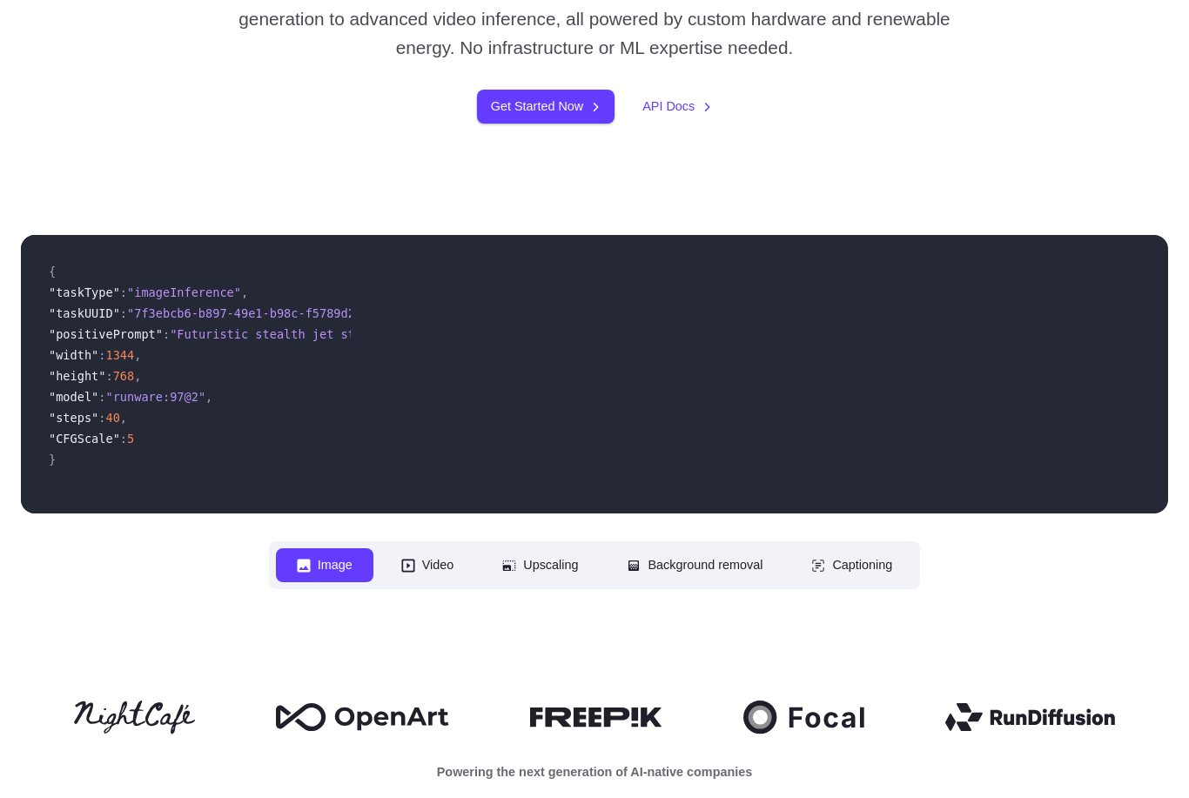
scroll to position [333, 0]
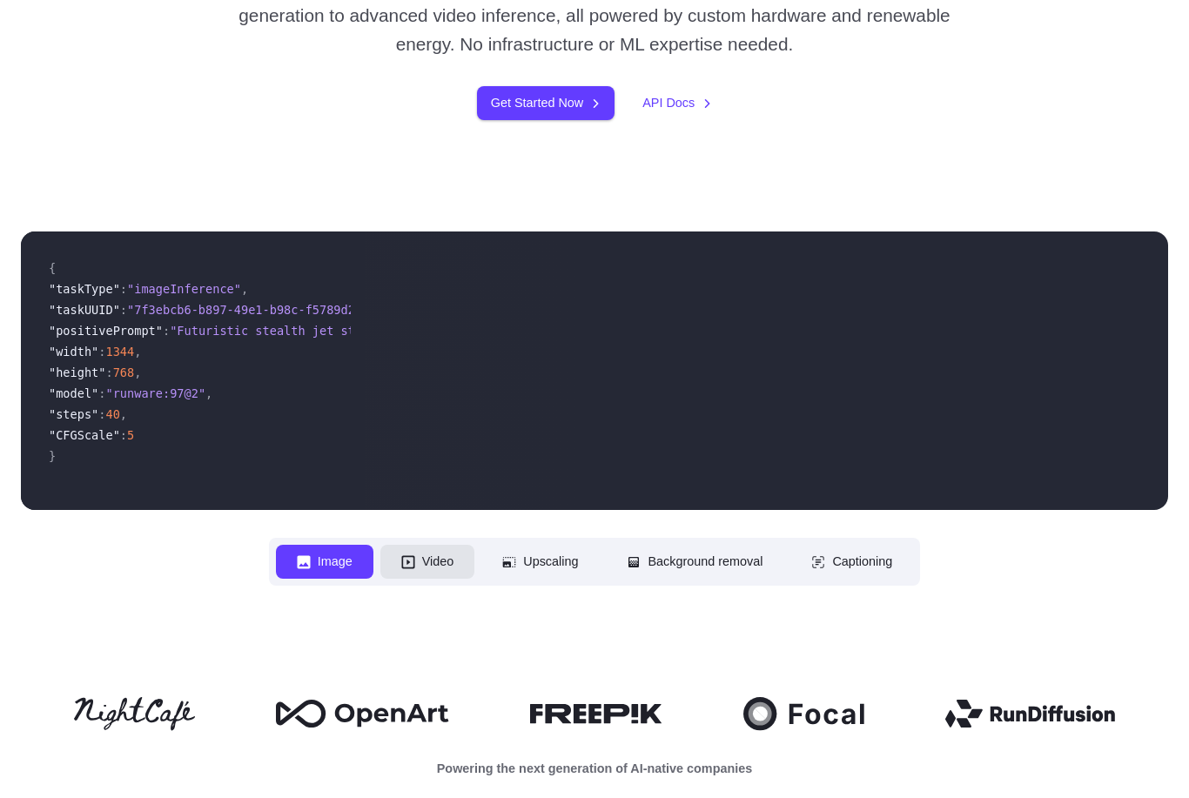
click at [421, 561] on button "Video" at bounding box center [427, 562] width 95 height 34
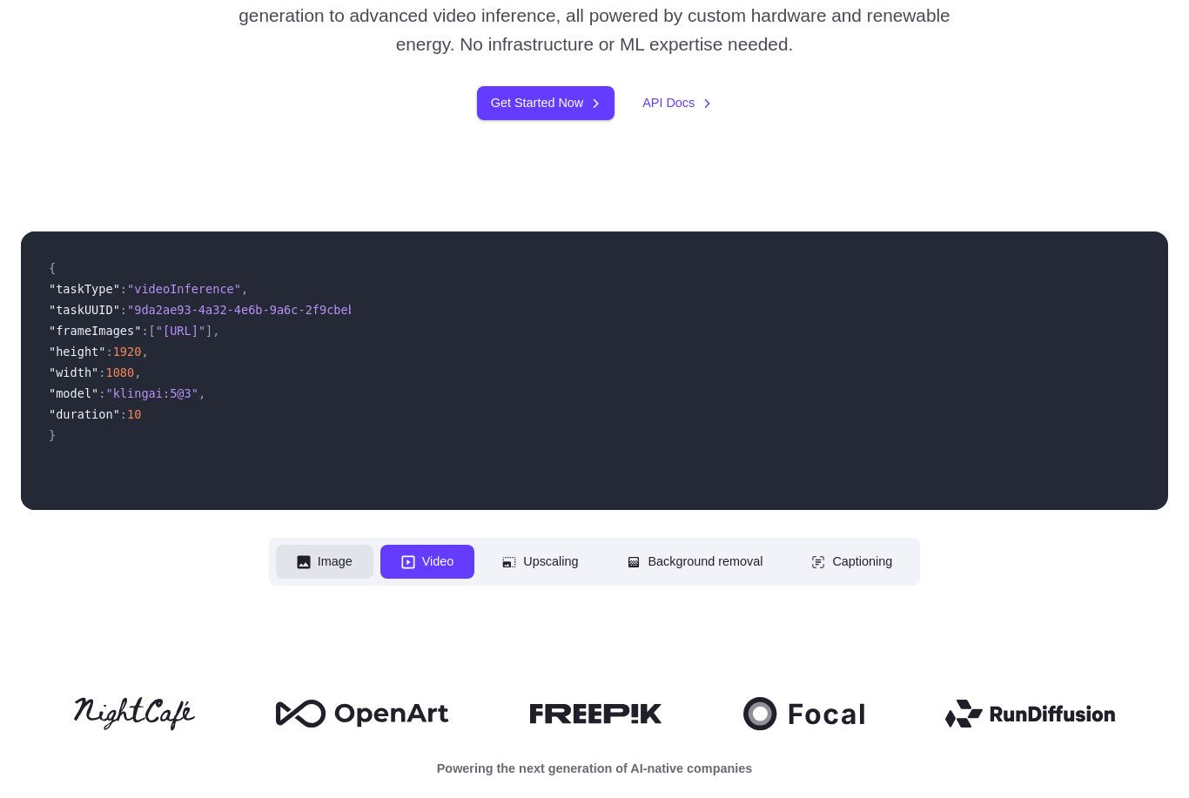
click at [344, 565] on button "Image" at bounding box center [324, 562] width 97 height 34
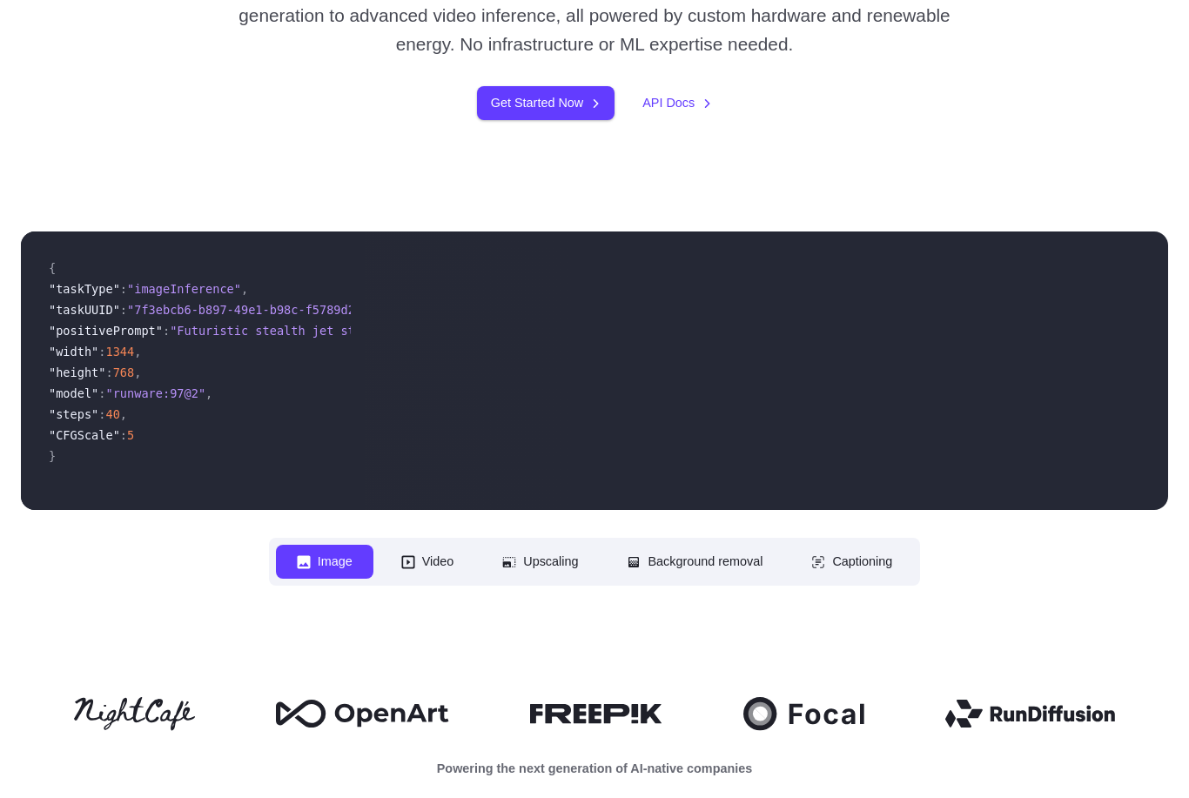
scroll to position [165, 0]
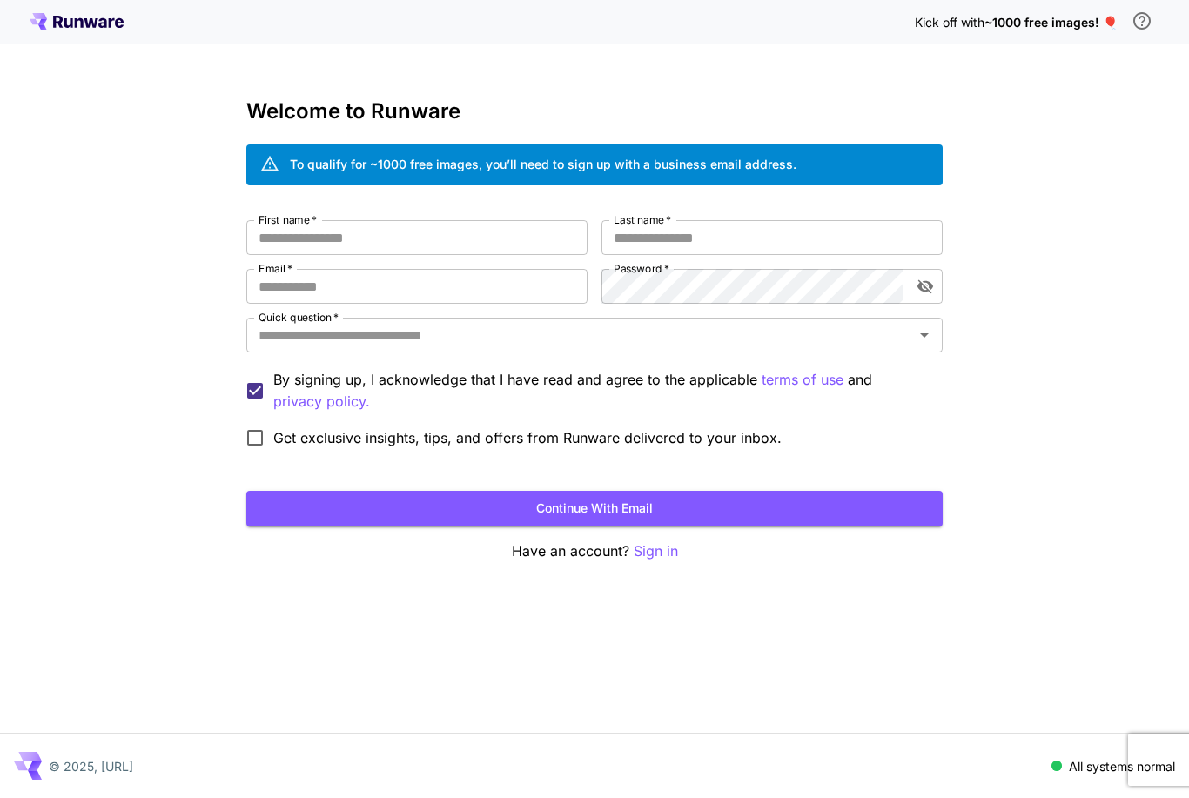
click at [85, 18] on icon at bounding box center [91, 23] width 14 height 10
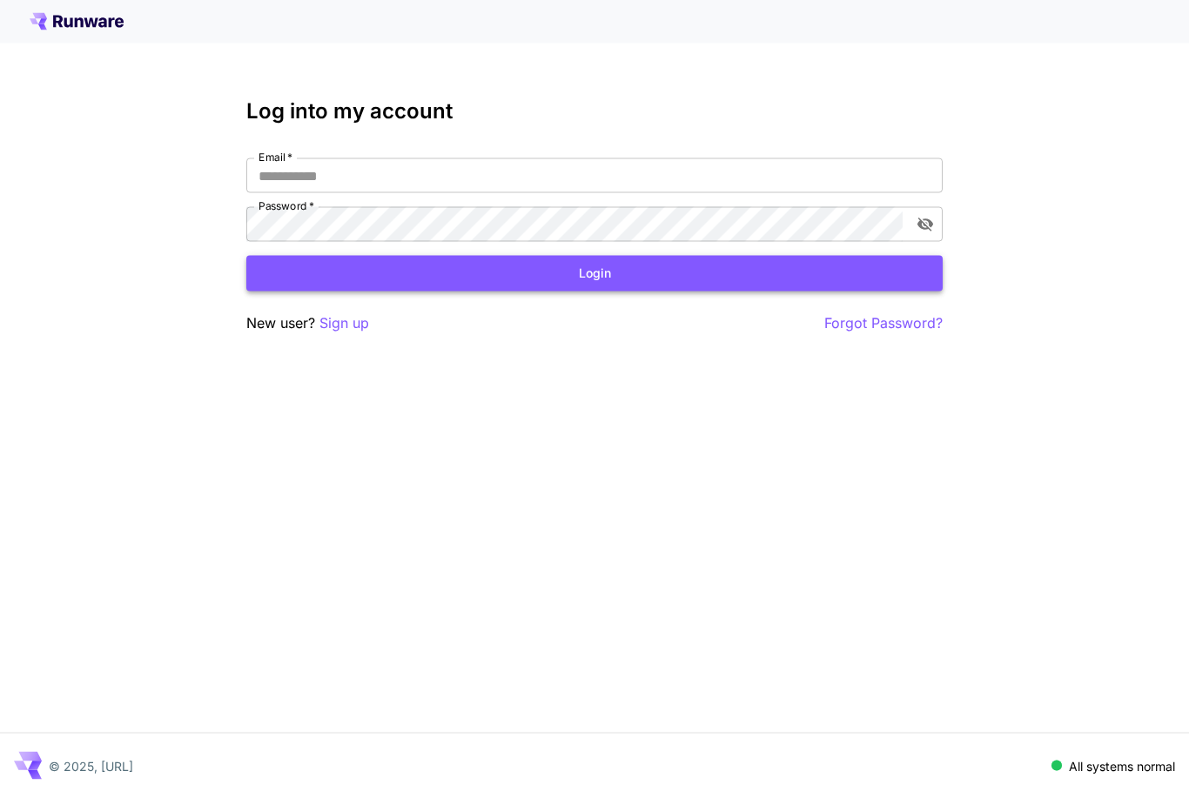
scroll to position [18, 0]
click at [359, 312] on p "Sign up" at bounding box center [344, 323] width 50 height 22
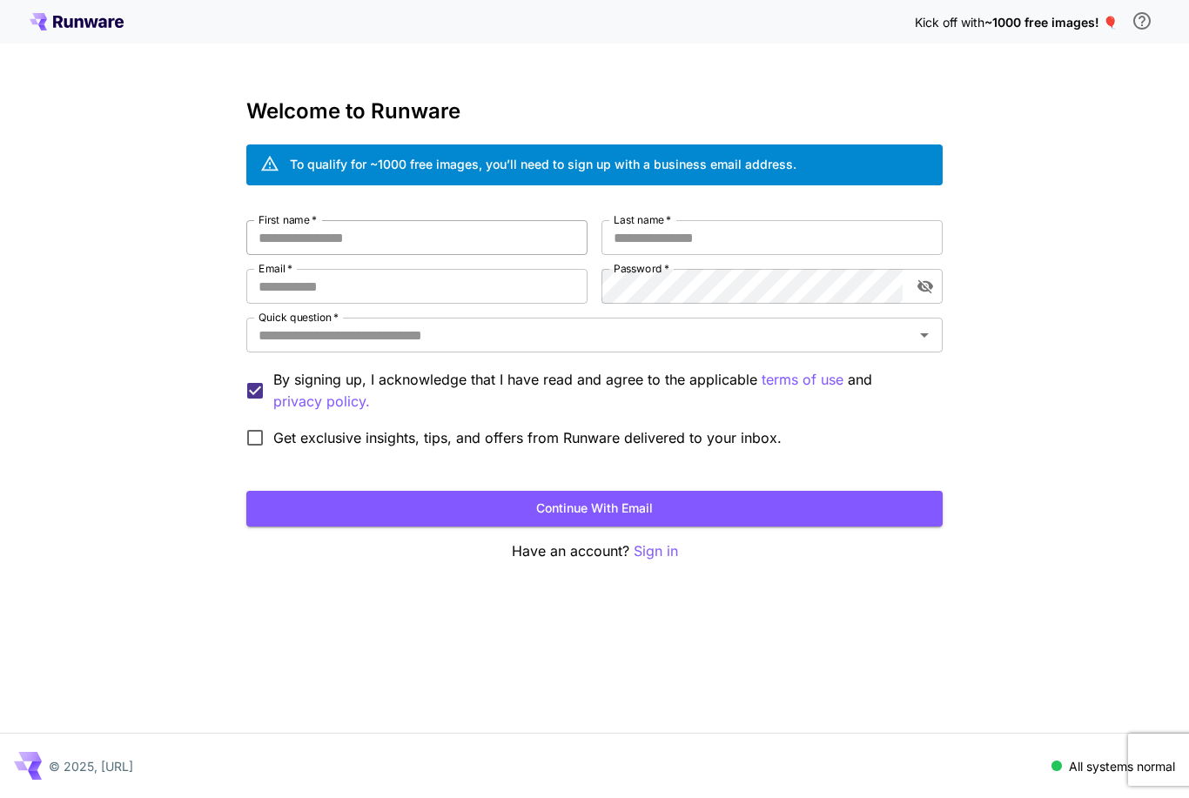
click at [347, 220] on input "First name   *" at bounding box center [416, 237] width 341 height 35
click at [55, 34] on div "Kick off with ~1000 free images! 🎈" at bounding box center [595, 21] width 1130 height 37
click at [64, 30] on icon at bounding box center [77, 21] width 94 height 17
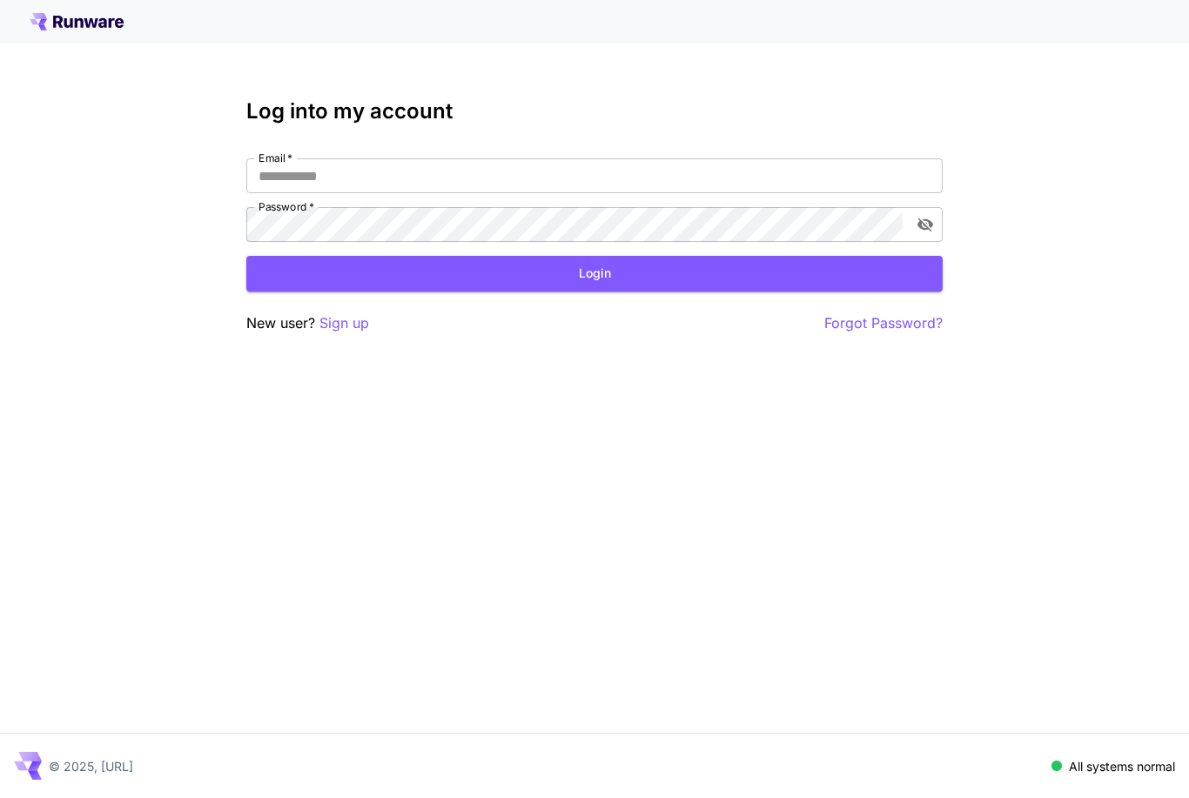
click at [64, 30] on icon at bounding box center [77, 21] width 94 height 17
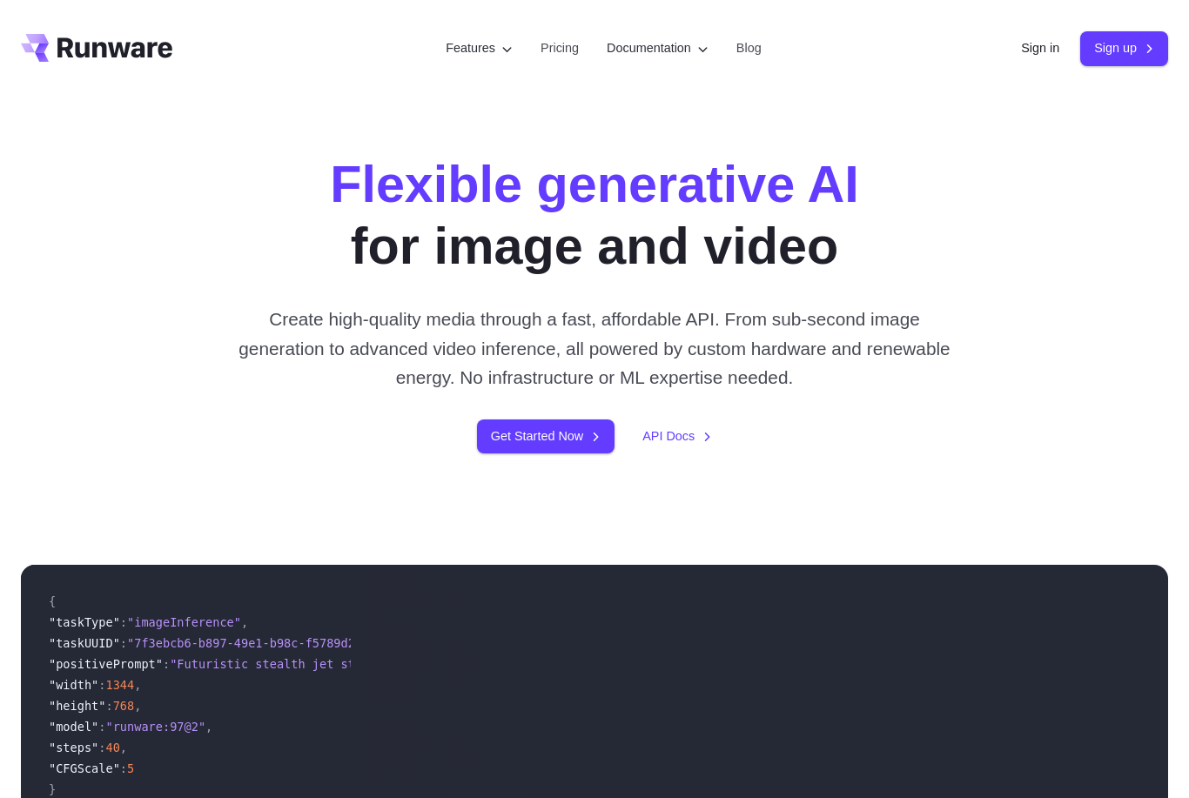
click at [859, 252] on h1 "Flexible generative AI for image and video" at bounding box center [594, 215] width 529 height 124
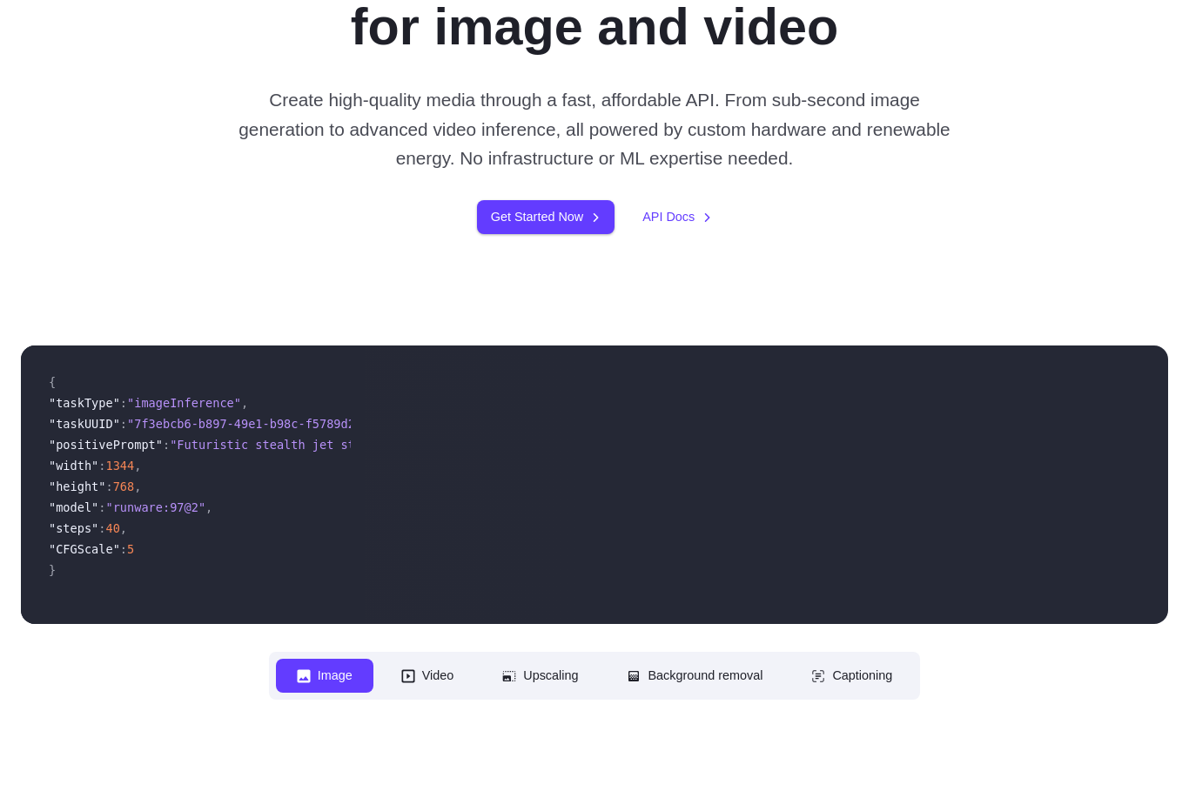
scroll to position [219, 0]
click at [510, 680] on button "Upscaling" at bounding box center [540, 676] width 118 height 34
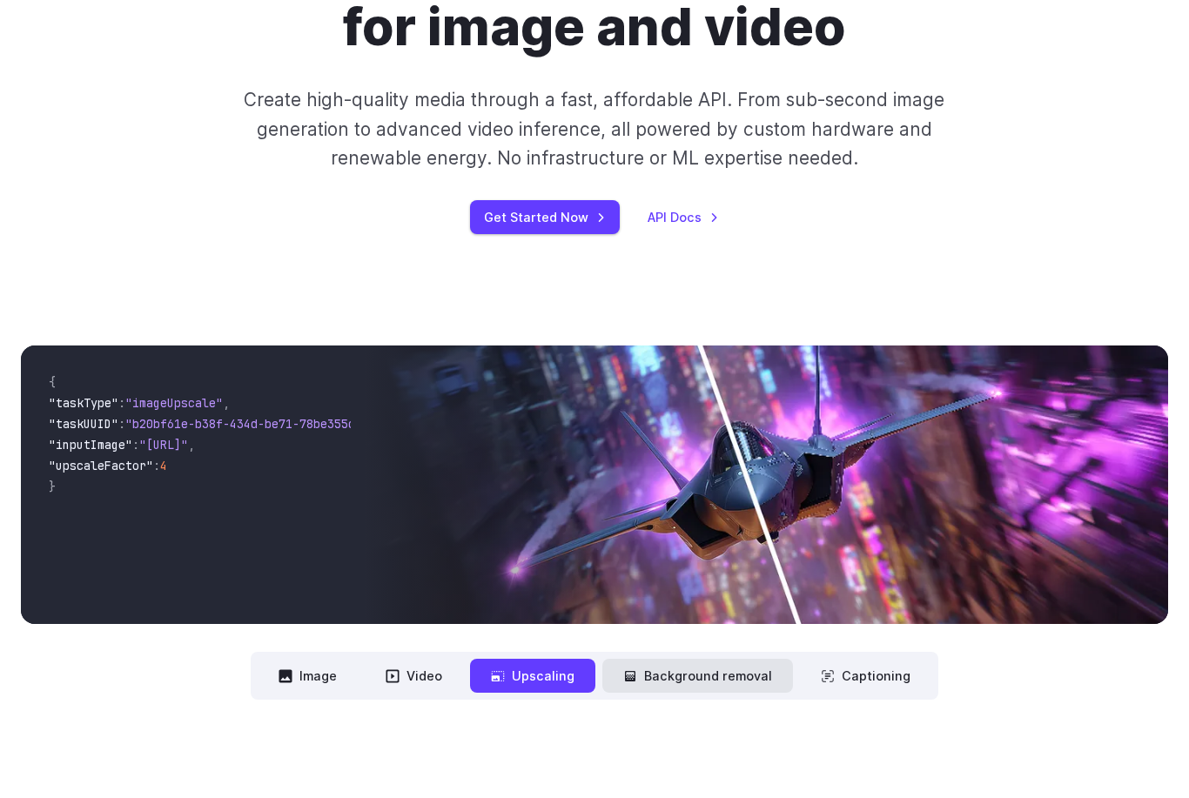
click at [637, 675] on icon at bounding box center [630, 676] width 14 height 14
click at [651, 675] on button "Background removal" at bounding box center [697, 676] width 191 height 34
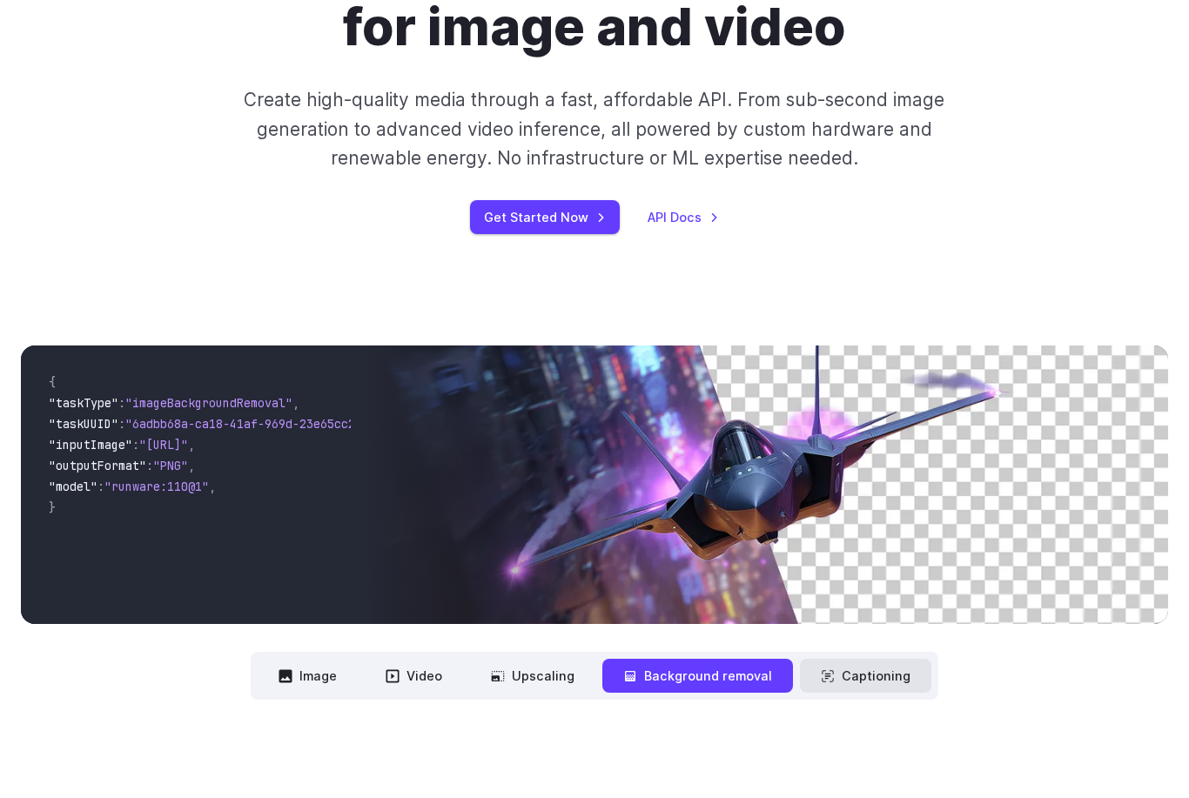
click at [831, 669] on icon at bounding box center [828, 676] width 14 height 14
click at [838, 676] on button "Captioning" at bounding box center [865, 676] width 131 height 34
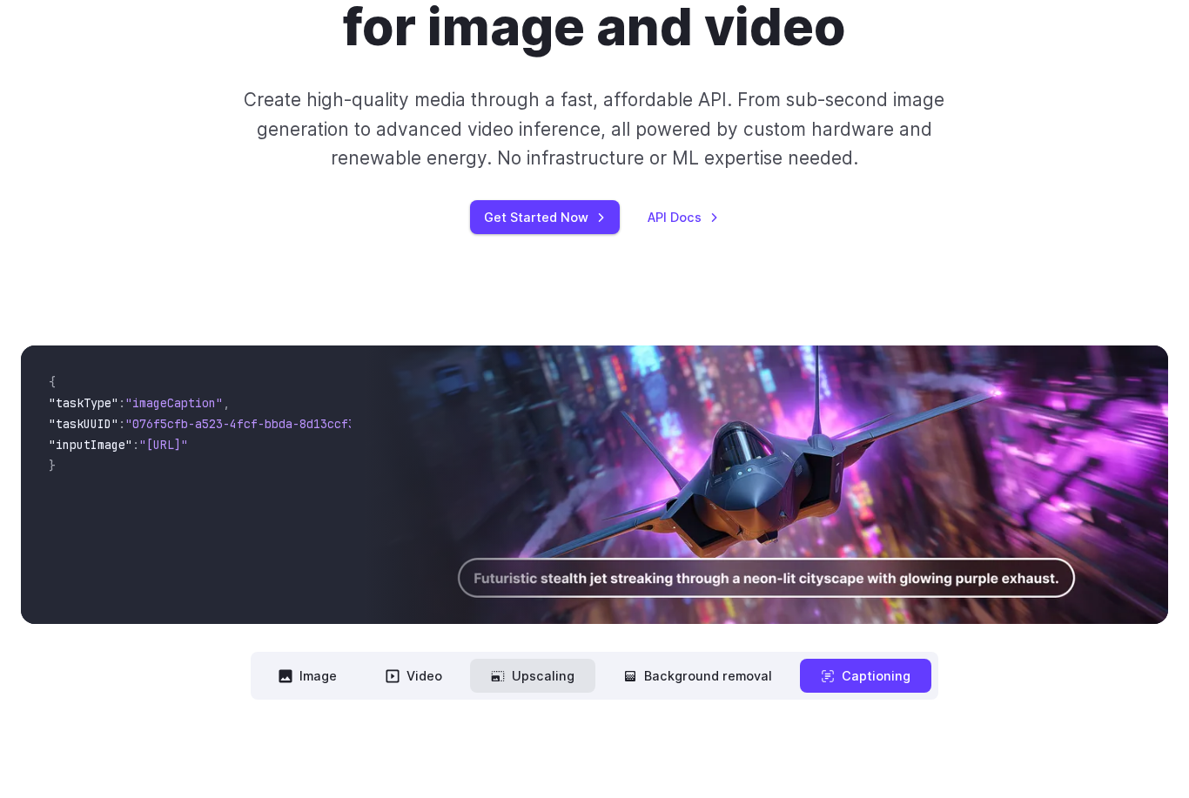
click at [505, 682] on icon at bounding box center [498, 676] width 14 height 14
click at [437, 685] on button "Video" at bounding box center [414, 676] width 98 height 34
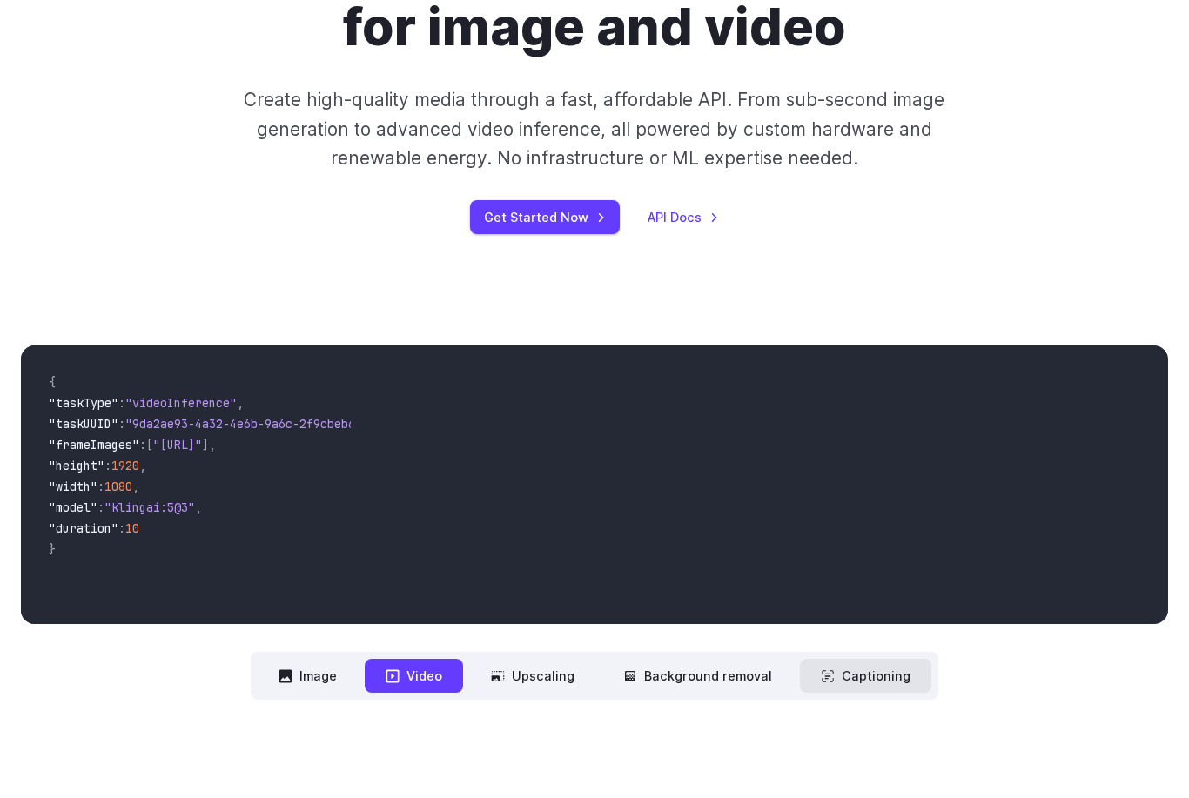
click at [849, 668] on button "Captioning" at bounding box center [865, 676] width 131 height 34
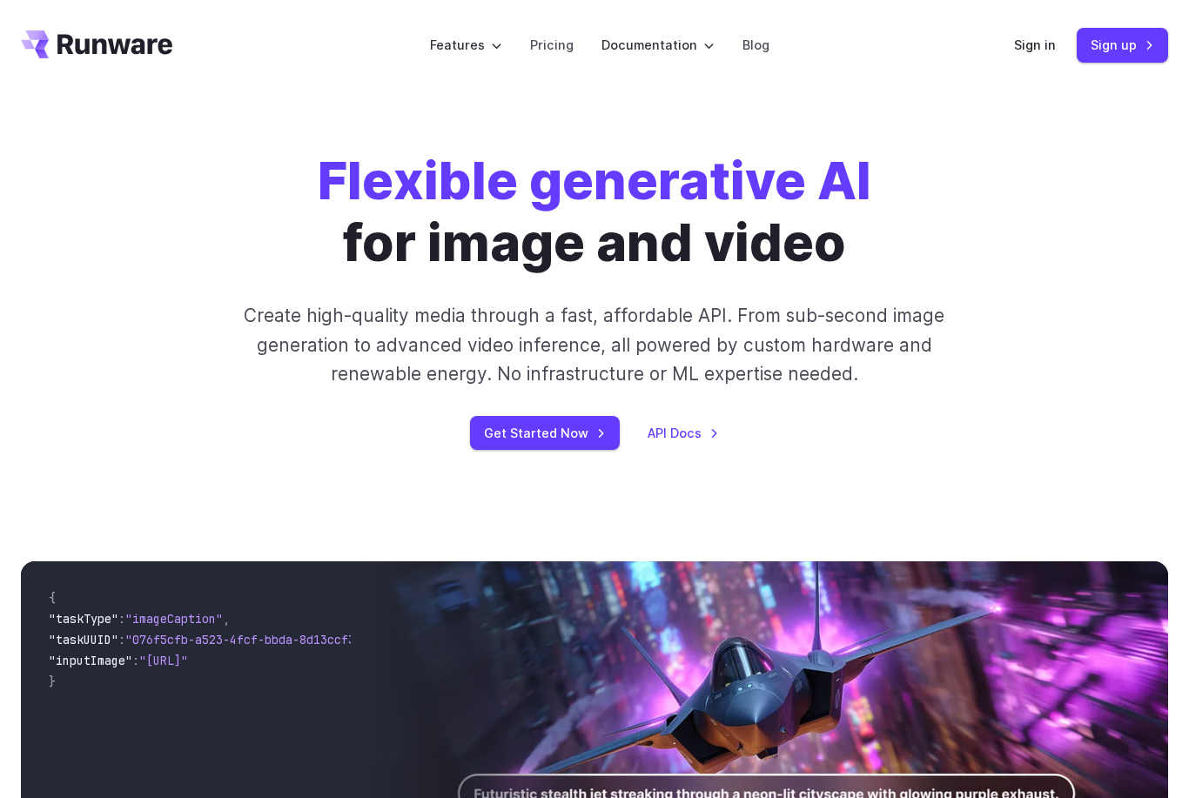
scroll to position [0, 0]
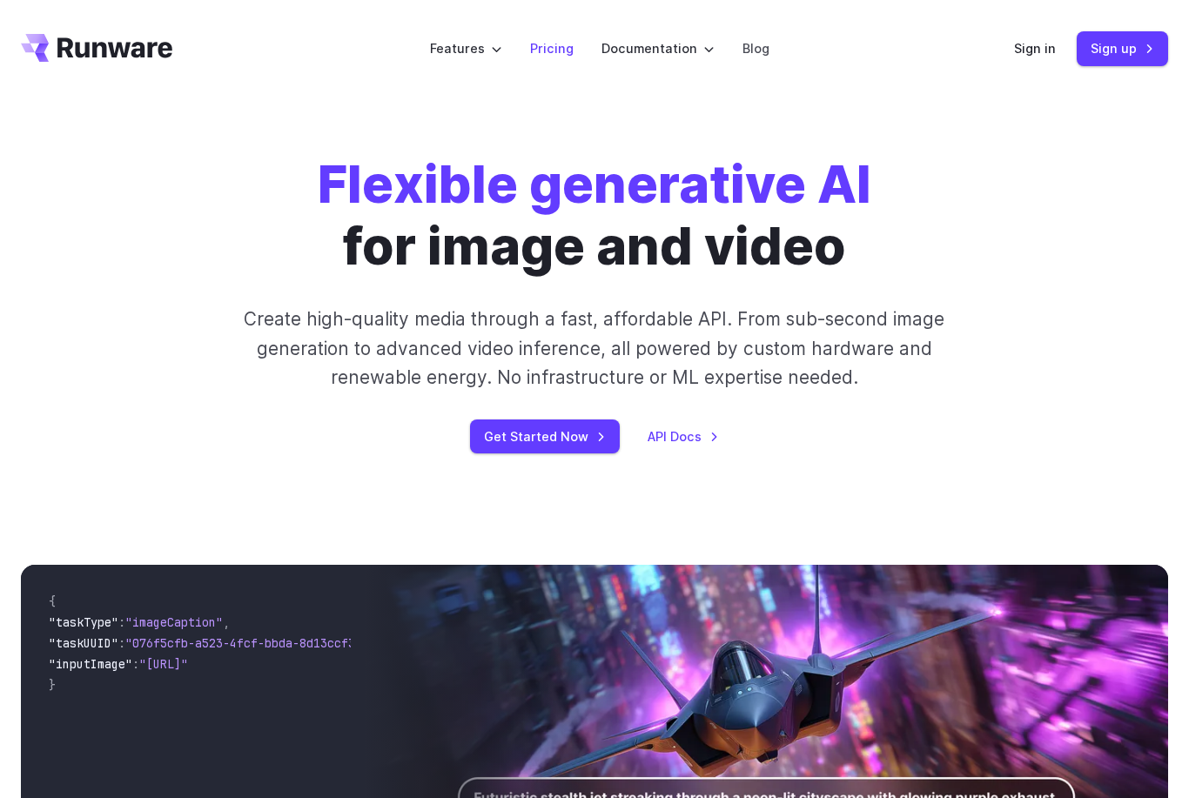
click at [563, 55] on link "Pricing" at bounding box center [552, 48] width 44 height 20
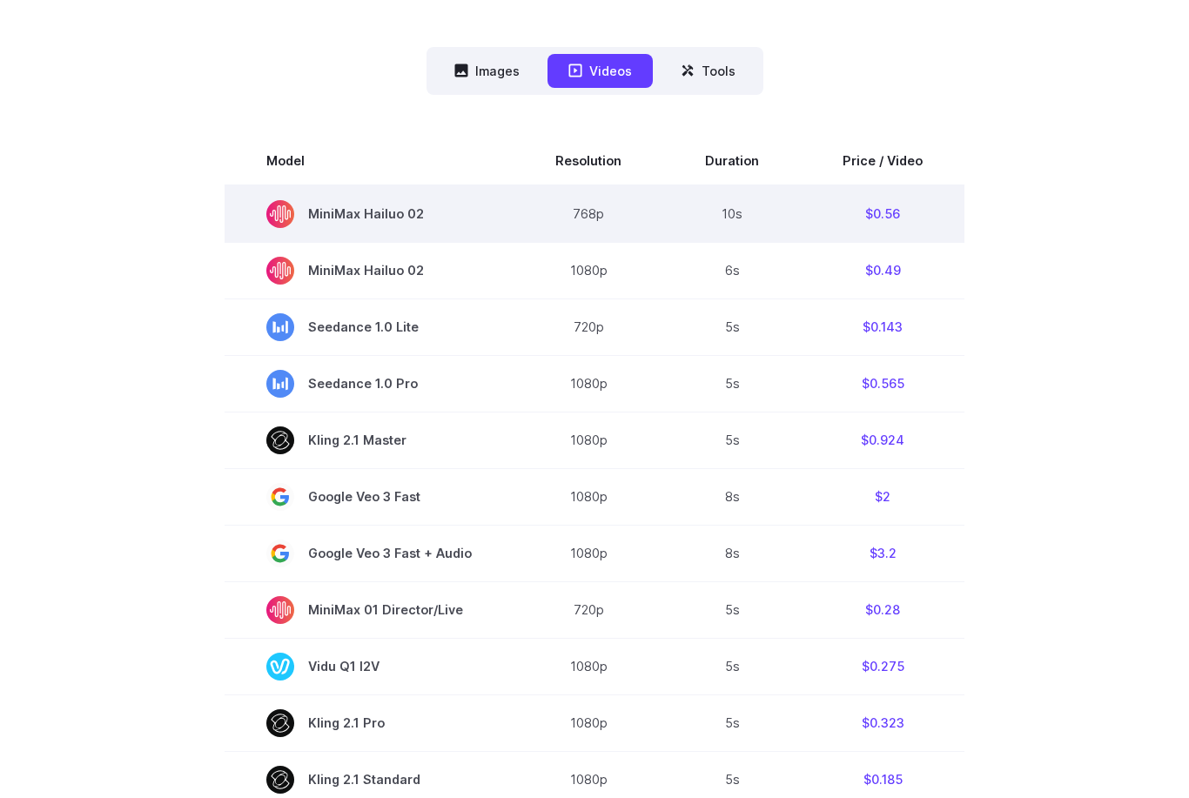
scroll to position [440, 0]
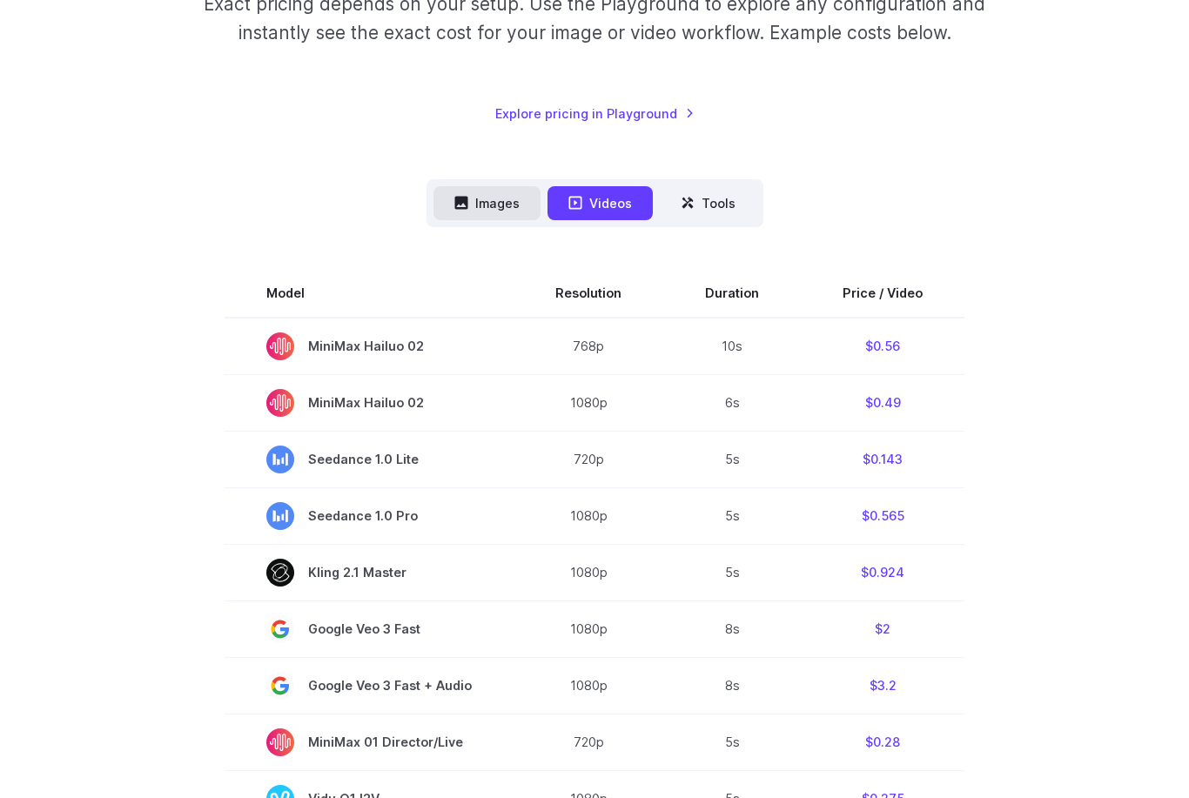
click at [517, 208] on button "Images" at bounding box center [486, 204] width 107 height 34
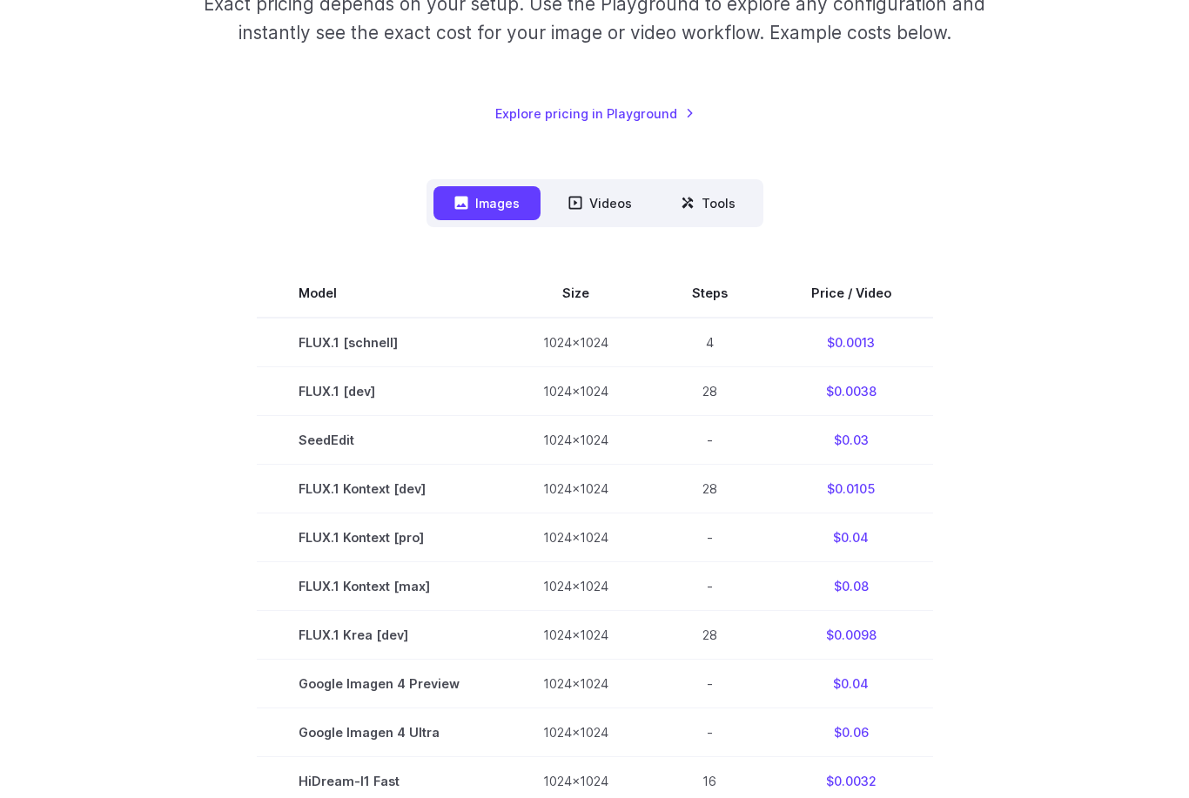
scroll to position [309, 0]
click at [517, 208] on button "Images" at bounding box center [486, 203] width 107 height 34
